Goal: Obtain resource: Download file/media

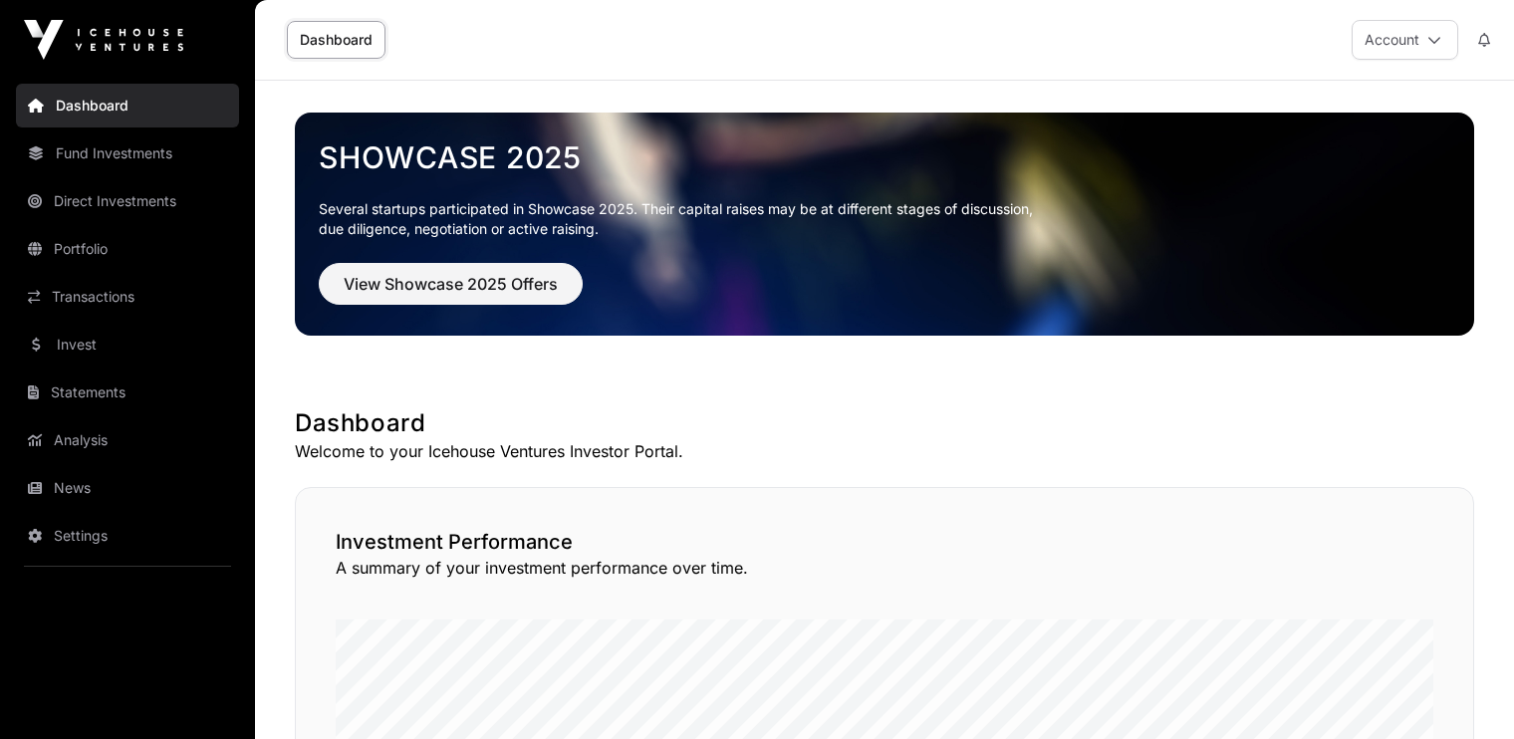
scroll to position [228, 0]
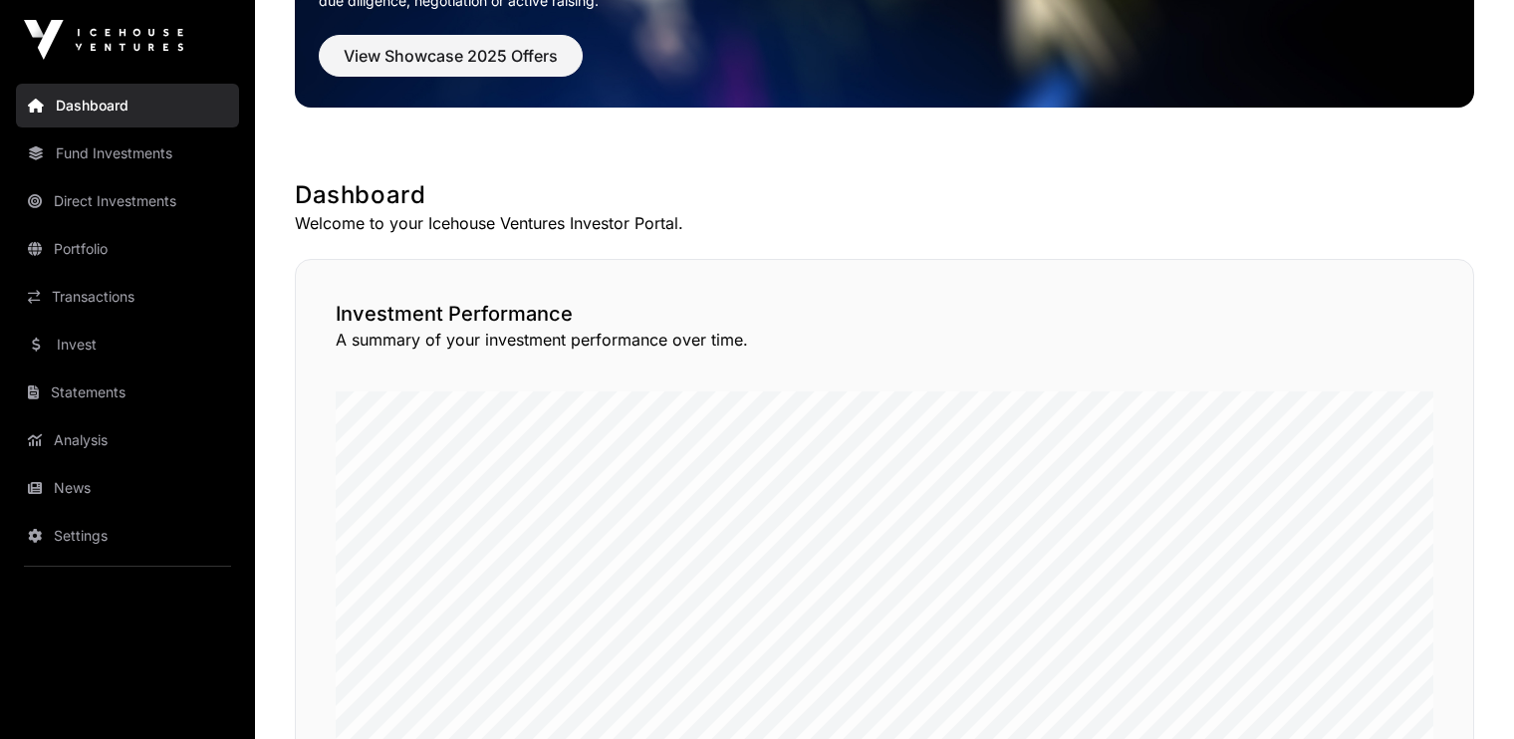
click at [94, 102] on link "Dashboard" at bounding box center [127, 106] width 223 height 44
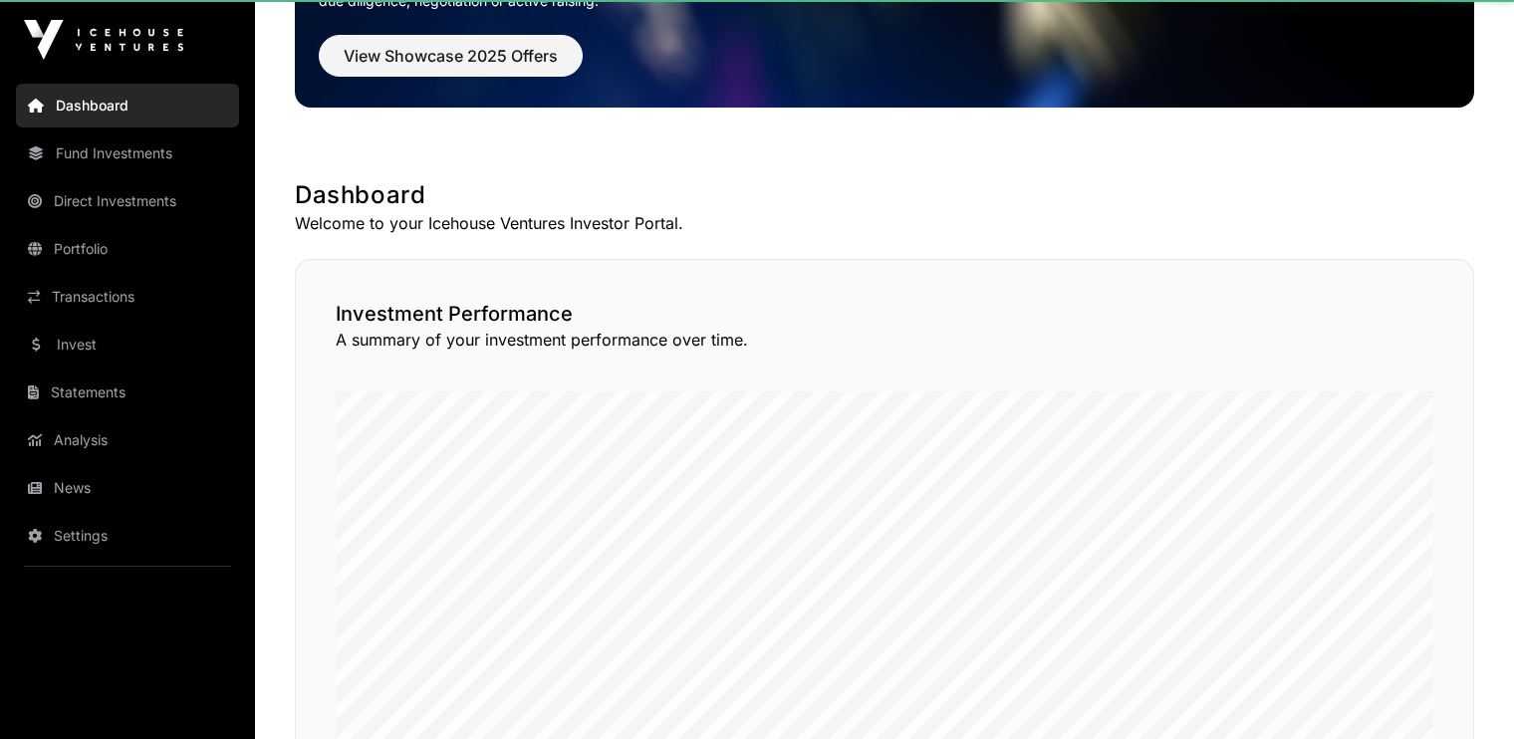
scroll to position [0, 0]
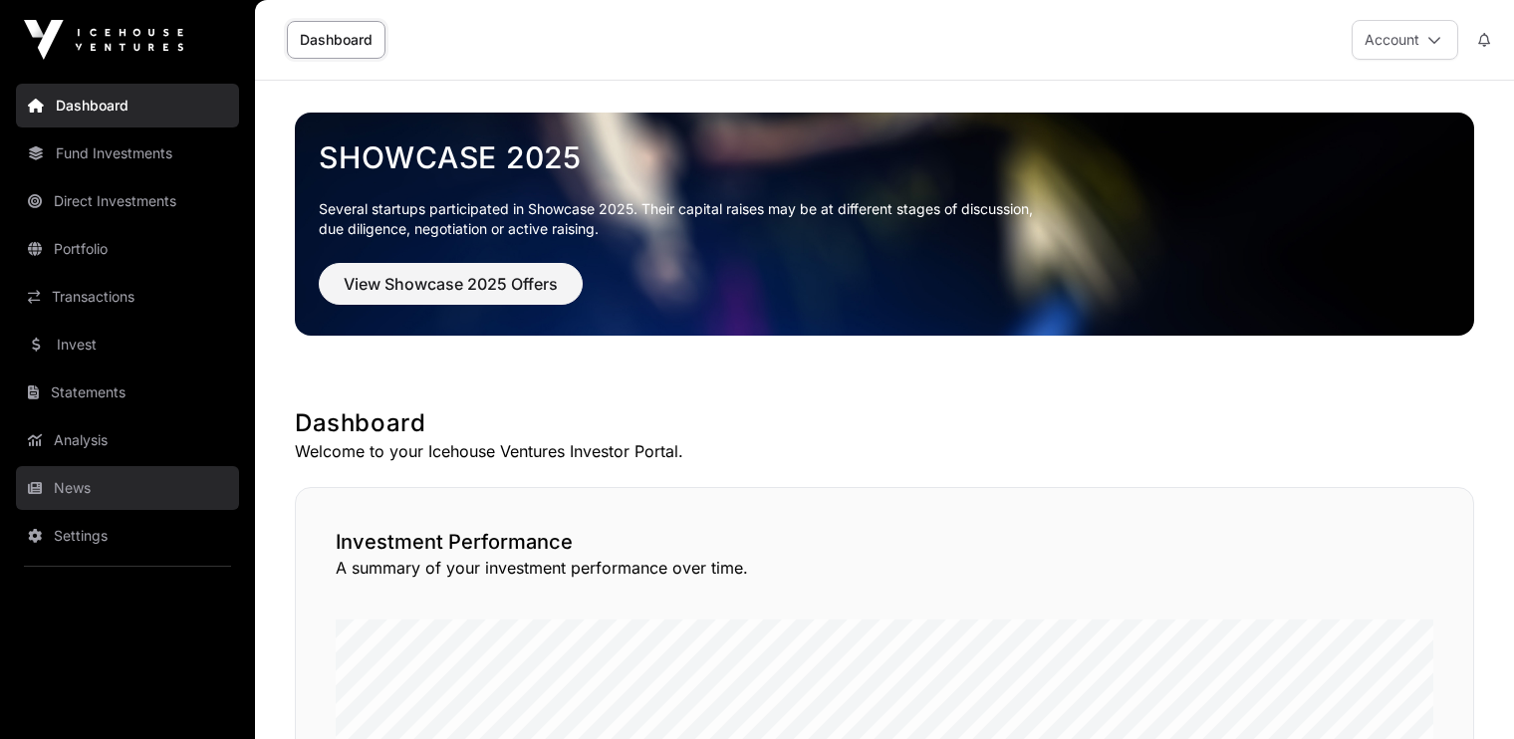
click at [78, 498] on link "News" at bounding box center [127, 488] width 223 height 44
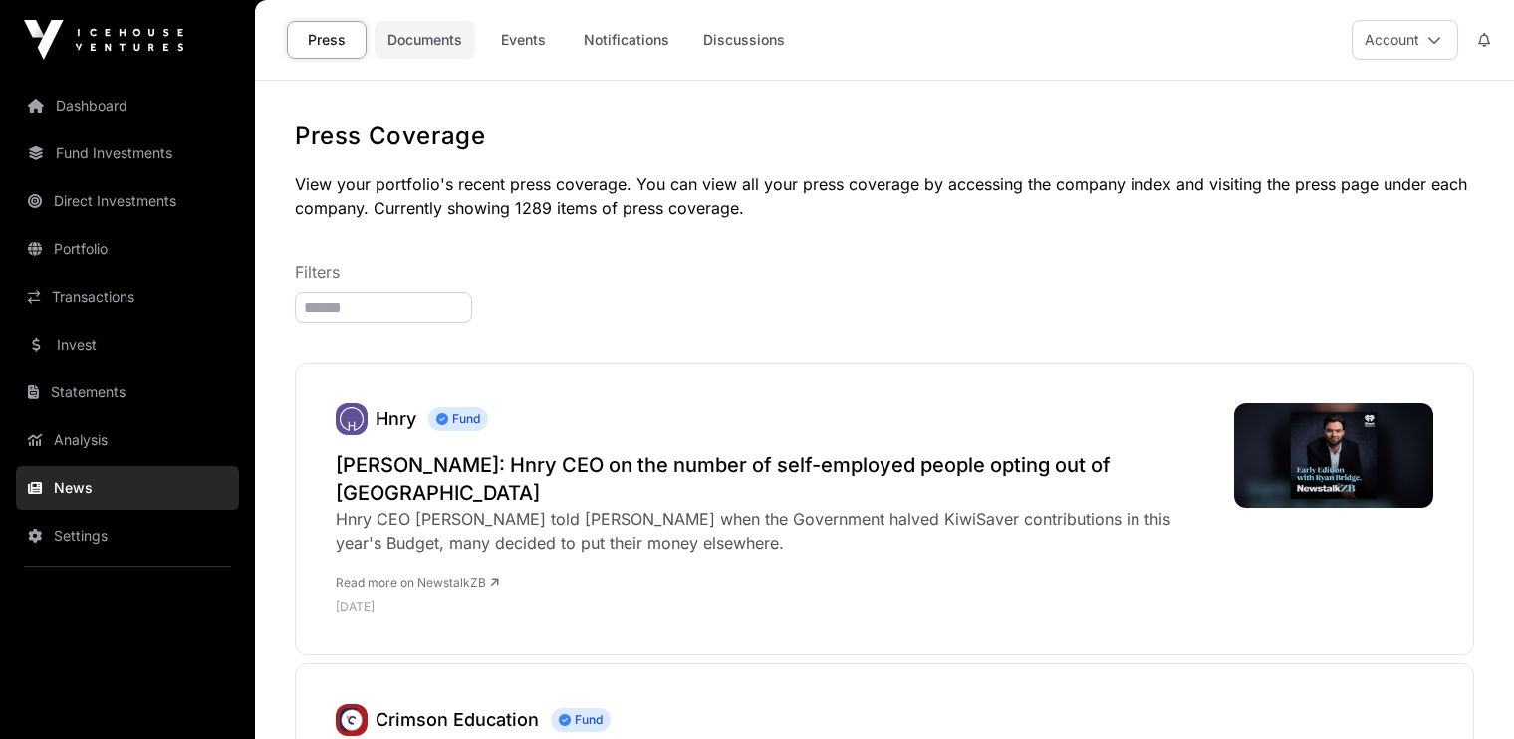
click at [438, 49] on link "Documents" at bounding box center [424, 40] width 101 height 38
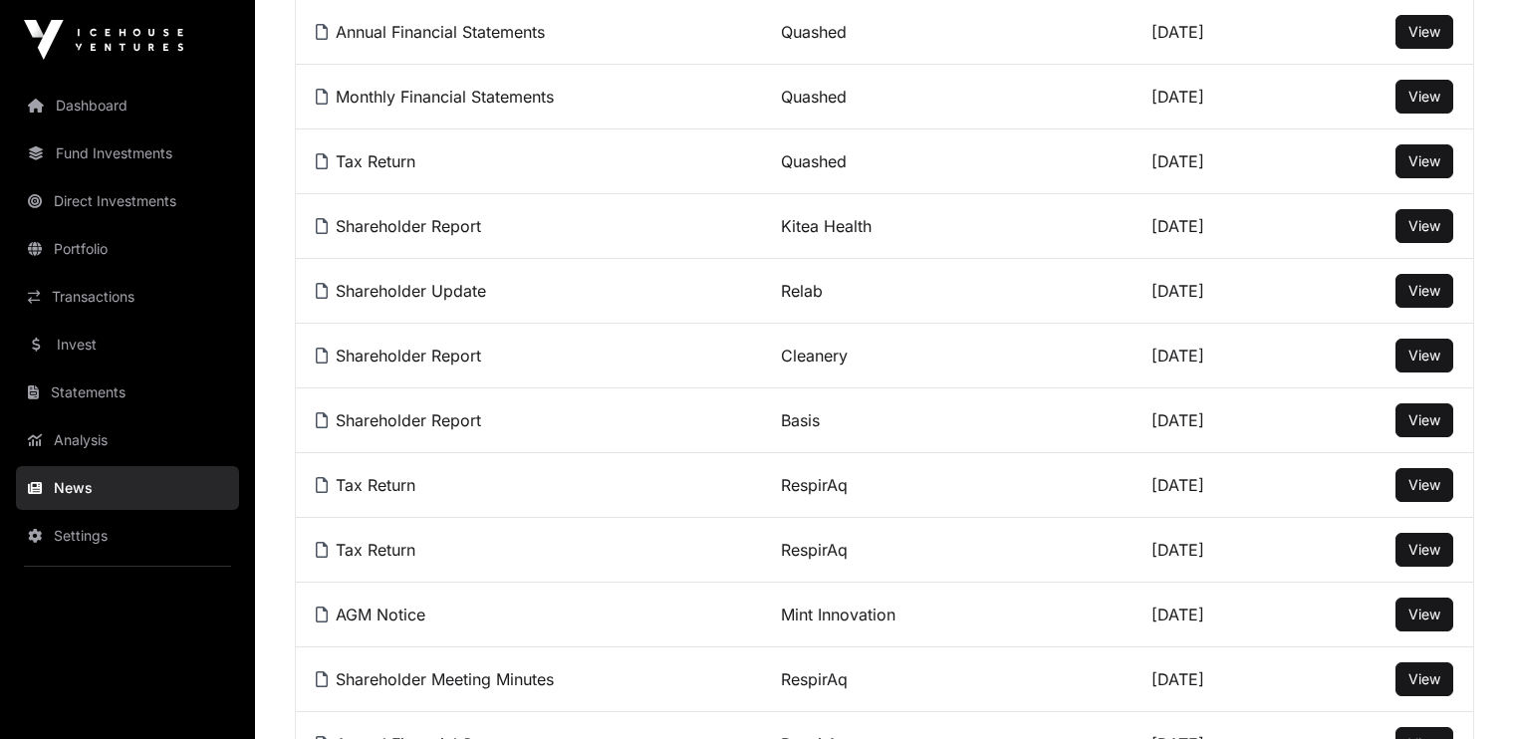
scroll to position [648, 0]
drag, startPoint x: 1398, startPoint y: 358, endPoint x: 1500, endPoint y: 441, distance: 130.9
click at [1500, 441] on div "Recent Company Update Documents View your portfolio's recent company update doc…" at bounding box center [884, 620] width 1259 height 2296
click at [1414, 363] on span "View" at bounding box center [1424, 356] width 32 height 17
click at [1423, 423] on span "View" at bounding box center [1424, 420] width 32 height 17
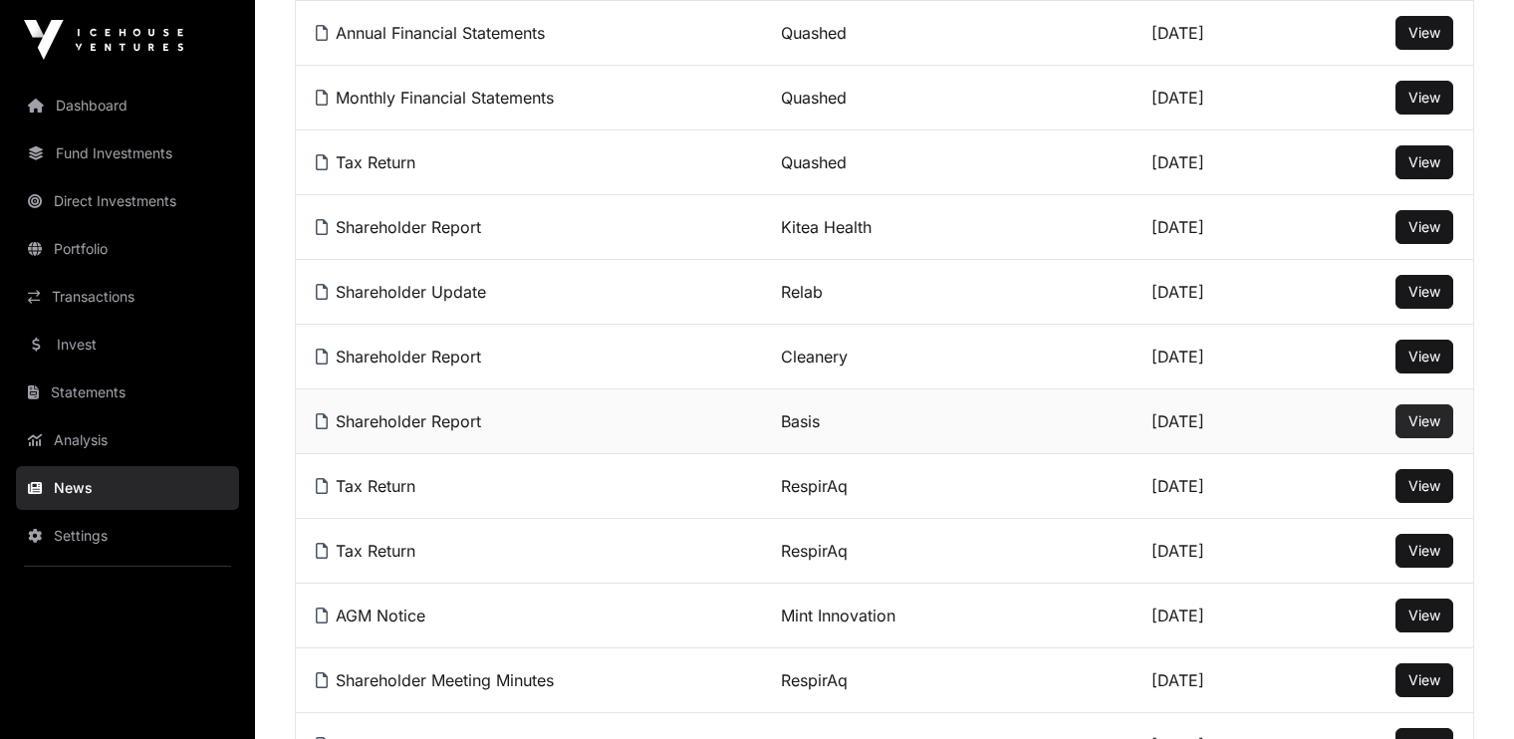
scroll to position [0, 0]
